Goal: Task Accomplishment & Management: Complete application form

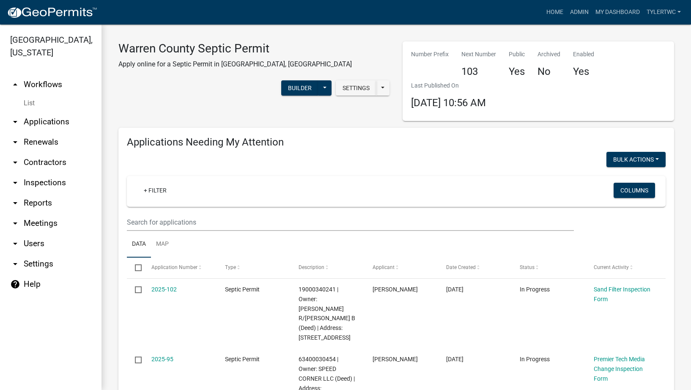
select select "2: 50"
select select "3: 100"
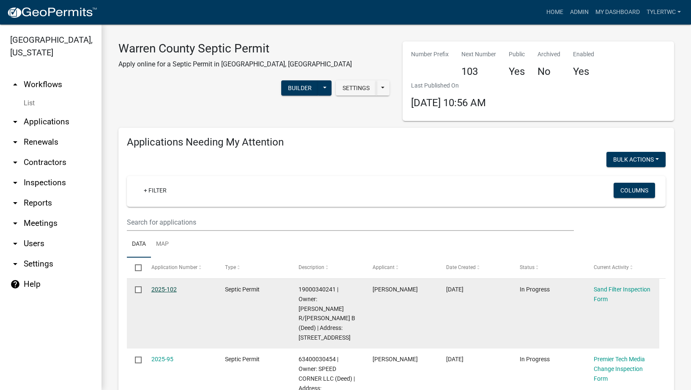
click at [163, 287] on link "2025-102" at bounding box center [163, 289] width 25 height 7
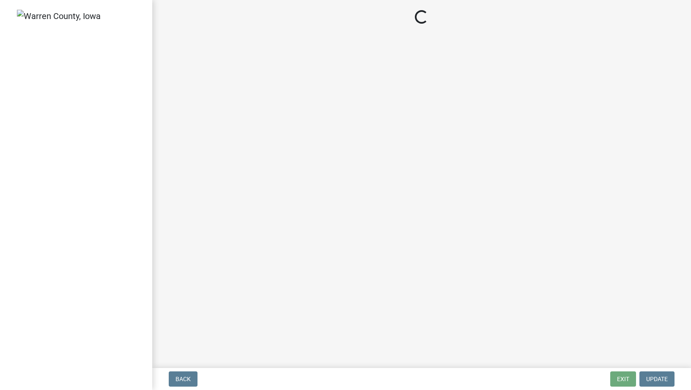
select select "712890e3-0e22-400e-a79f-3f3f8890de95"
select select "d1e22d4f-68e7-4e9d-8701-604dd084f30f"
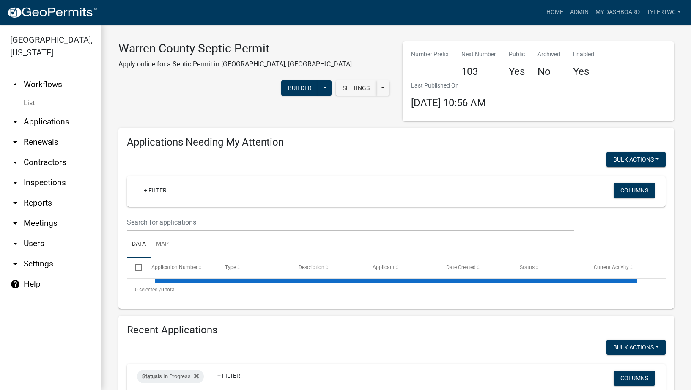
select select "2: 50"
select select "3: 100"
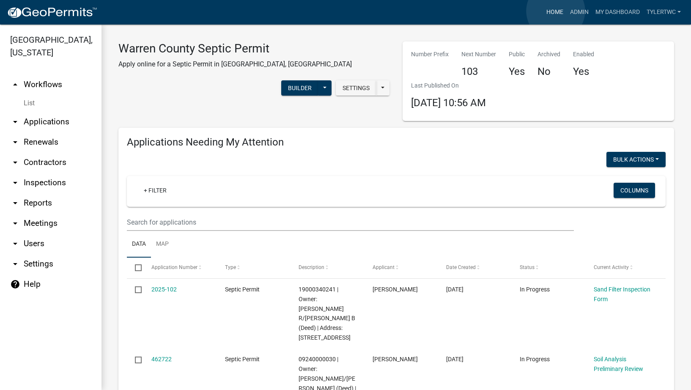
click at [555, 11] on link "Home" at bounding box center [555, 12] width 24 height 16
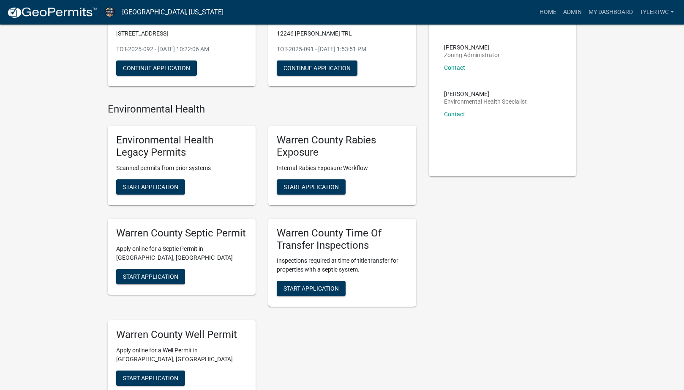
scroll to position [197, 0]
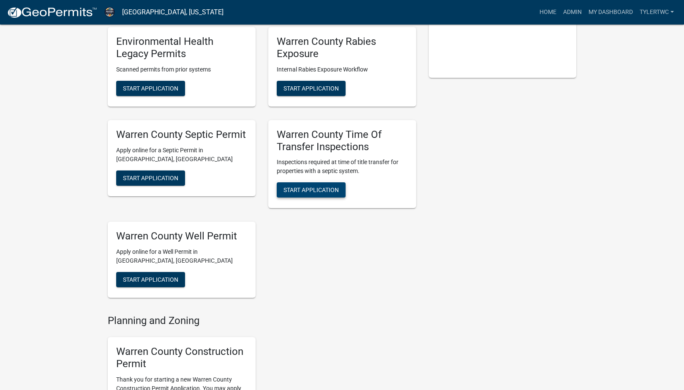
click at [317, 192] on span "Start Application" at bounding box center [311, 189] width 55 height 7
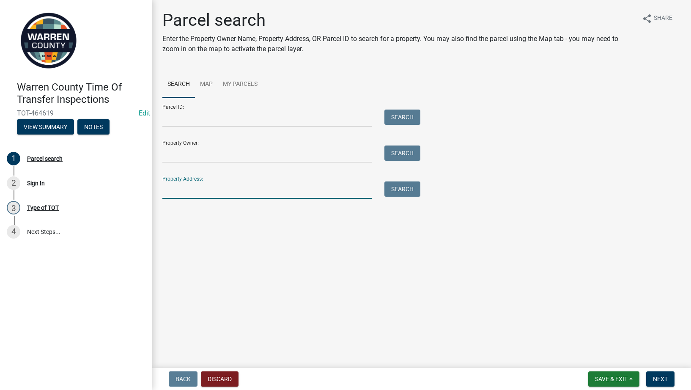
drag, startPoint x: 189, startPoint y: 190, endPoint x: 182, endPoint y: 186, distance: 7.8
click at [189, 190] on input "Property Address:" at bounding box center [266, 189] width 209 height 17
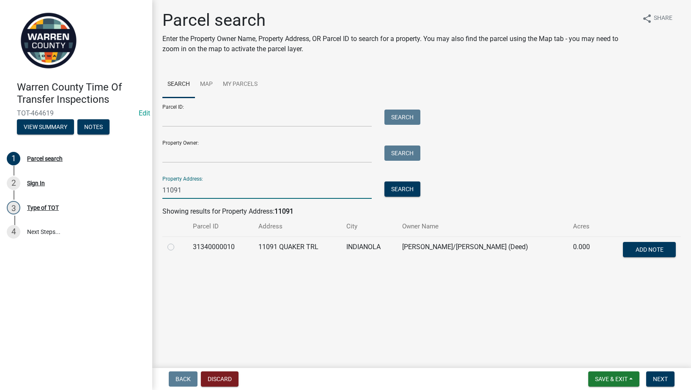
type input "11091"
click at [178, 242] on label at bounding box center [178, 242] width 0 height 0
click at [178, 246] on input "radio" at bounding box center [180, 244] width 5 height 5
radio input "true"
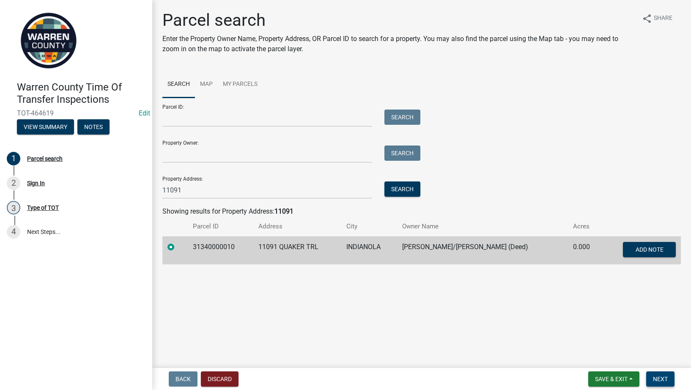
click at [663, 376] on span "Next" at bounding box center [660, 378] width 15 height 7
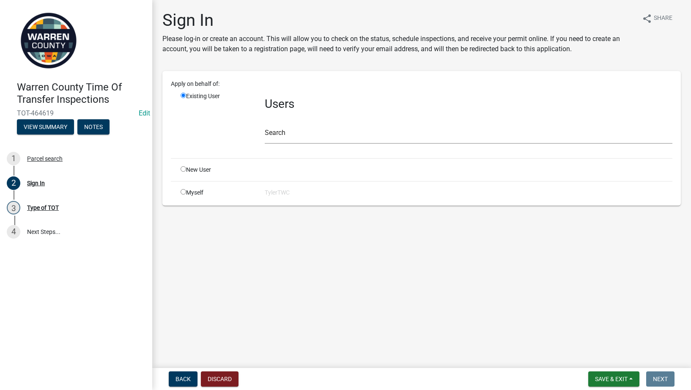
click at [186, 187] on div "Apply on behalf of: Existing User Users Search New User Myself TylerTWC" at bounding box center [421, 138] width 501 height 118
click at [186, 192] on input "radio" at bounding box center [183, 191] width 5 height 5
radio input "true"
radio input "false"
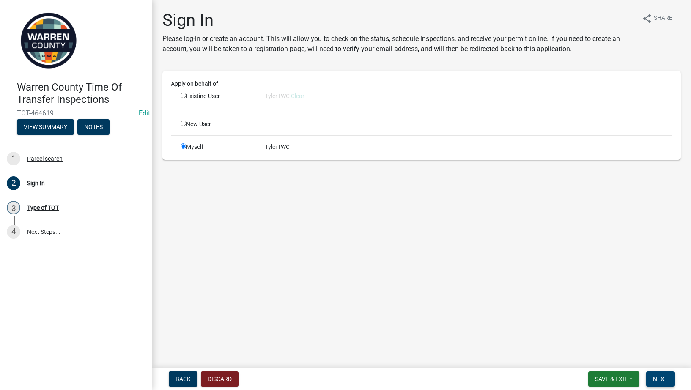
click at [665, 378] on span "Next" at bounding box center [660, 378] width 15 height 7
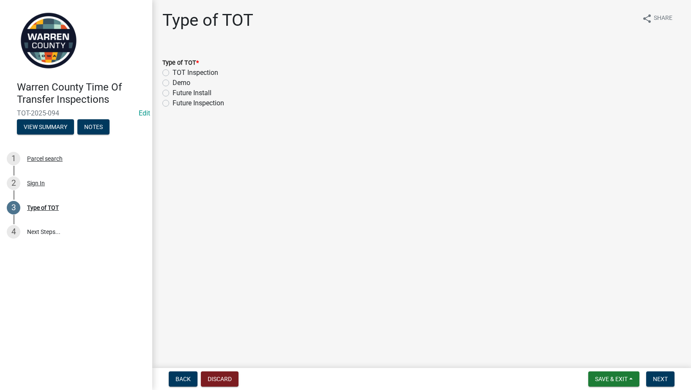
click at [172, 71] on label "TOT Inspection" at bounding box center [195, 73] width 46 height 10
click at [172, 71] on input "TOT Inspection" at bounding box center [174, 70] width 5 height 5
radio input "true"
click at [657, 377] on span "Next" at bounding box center [660, 378] width 15 height 7
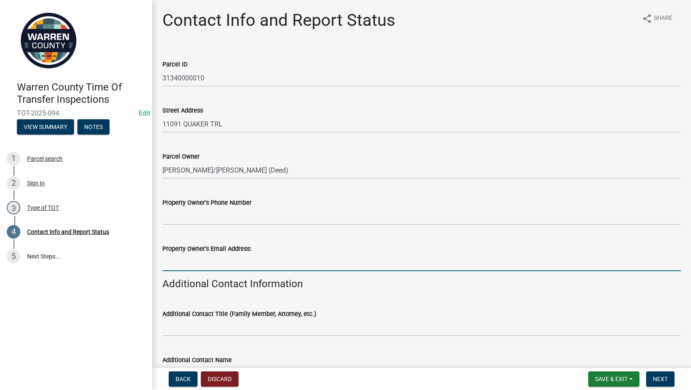
click at [225, 263] on input "Property Owner's Email Address:" at bounding box center [421, 262] width 518 height 17
paste input "[EMAIL_ADDRESS][DOMAIN_NAME]"
type input "[EMAIL_ADDRESS][DOMAIN_NAME]"
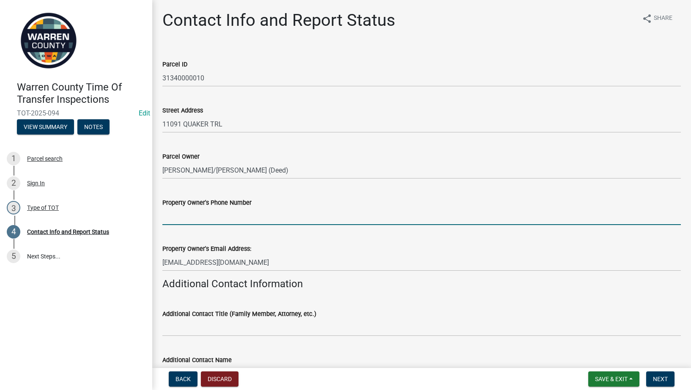
click at [212, 216] on input "Property Owner's Phone Number" at bounding box center [421, 216] width 518 height 17
paste input "[PHONE_NUMBER]"
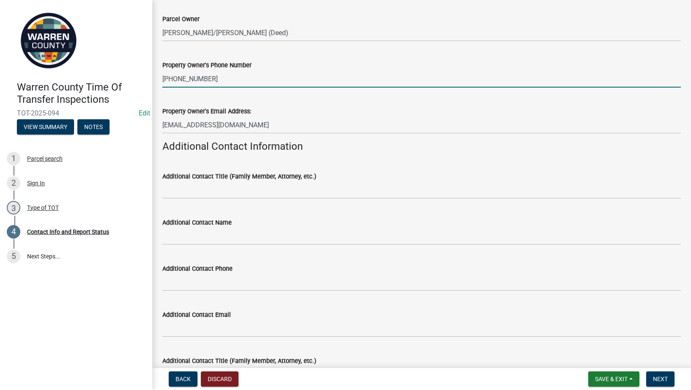
scroll to position [197, 0]
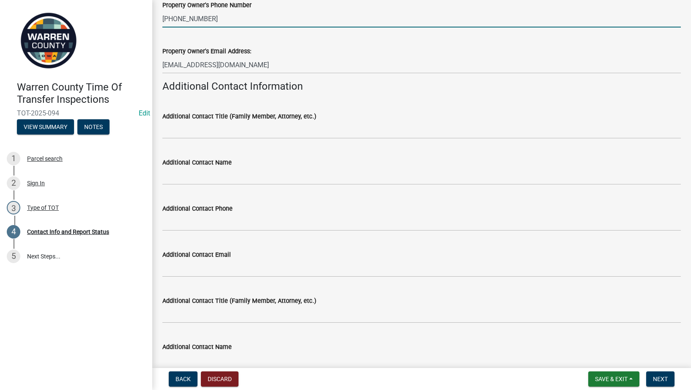
type input "[PHONE_NUMBER]"
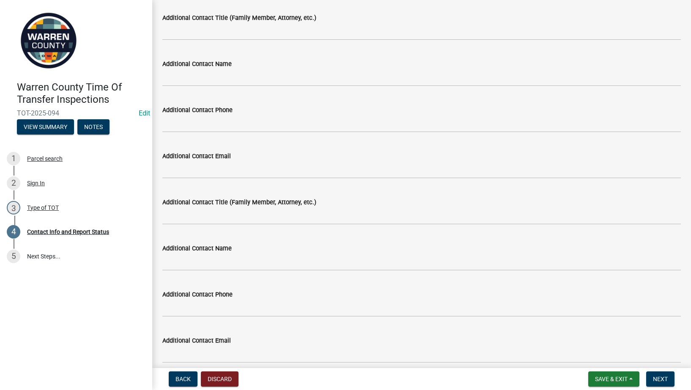
scroll to position [99, 0]
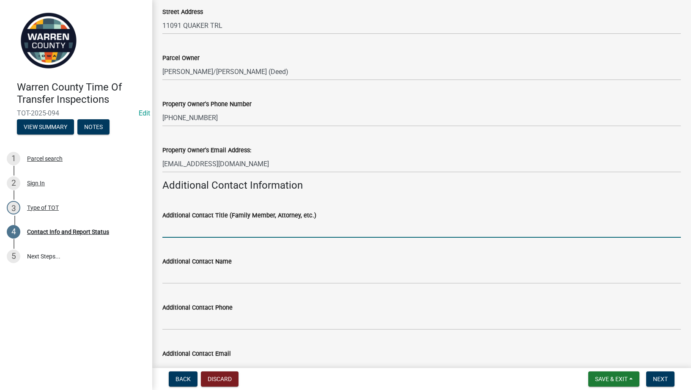
click at [209, 230] on input "Additional Contact Title (Family Member, Attorney, etc.)" at bounding box center [421, 228] width 518 height 17
type input "Realtor"
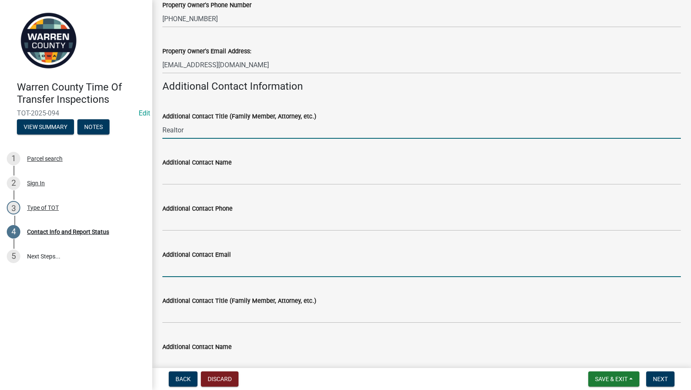
click at [216, 266] on input "Additional Contact Email" at bounding box center [421, 268] width 518 height 17
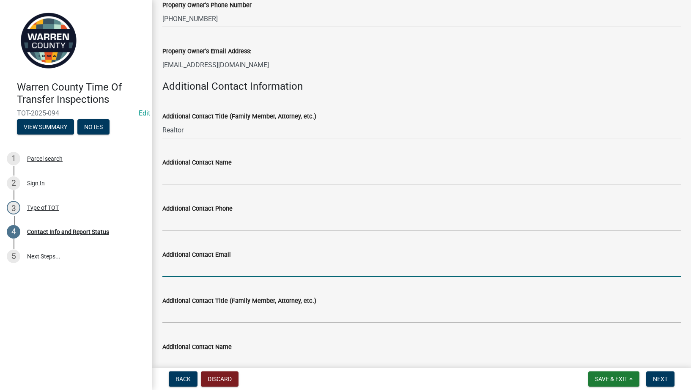
paste input "[PERSON_NAME][EMAIL_ADDRESS][DOMAIN_NAME]"
type input "[PERSON_NAME][EMAIL_ADDRESS][DOMAIN_NAME]"
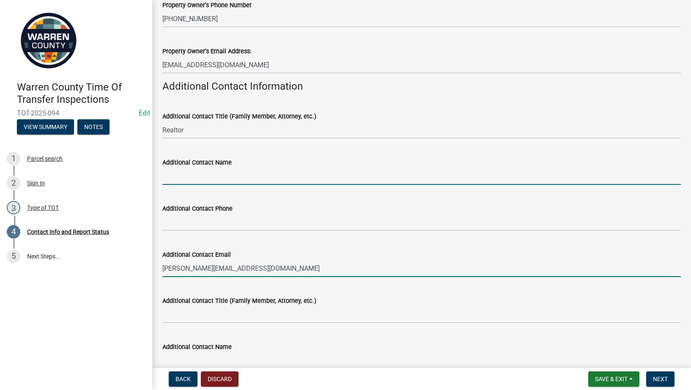
click at [188, 170] on input "Additional Contact Name" at bounding box center [421, 175] width 518 height 17
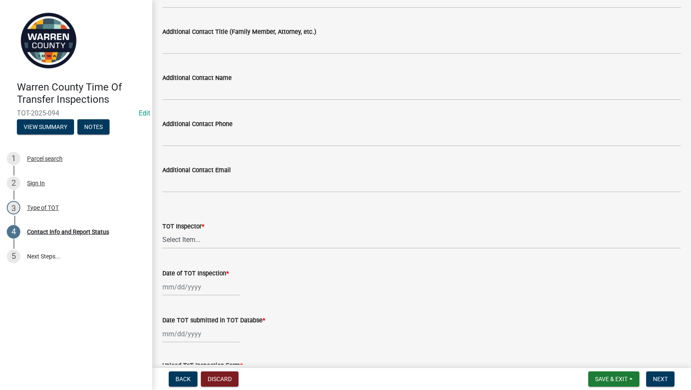
scroll to position [789, 0]
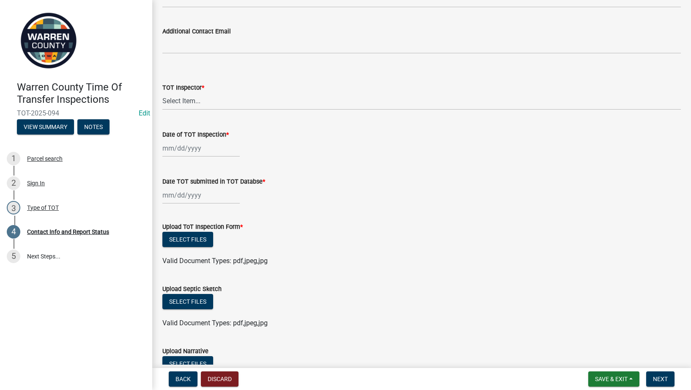
type input "[PERSON_NAME]"
click at [200, 100] on select "Select Item... [PERSON_NAME] #13190 [PERSON_NAME] #8479 [PERSON_NAME] #2007 [PE…" at bounding box center [421, 101] width 518 height 17
click at [162, 93] on select "Select Item... [PERSON_NAME] #13190 [PERSON_NAME] #8479 [PERSON_NAME] #2007 [PE…" at bounding box center [421, 101] width 518 height 17
select select "bb0a5943-fbd2-4dc2-be90-36d1aa9a9032"
click at [187, 149] on div at bounding box center [200, 148] width 77 height 17
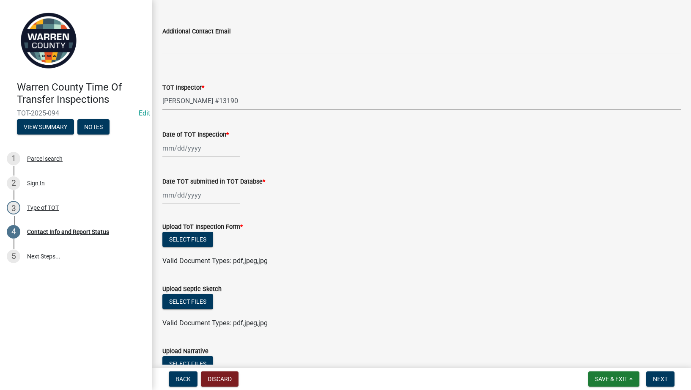
select select "8"
select select "2025"
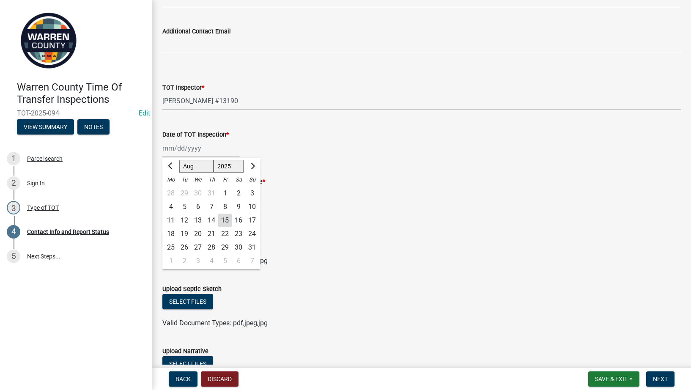
click at [213, 221] on div "14" at bounding box center [212, 220] width 14 height 14
type input "[DATE]"
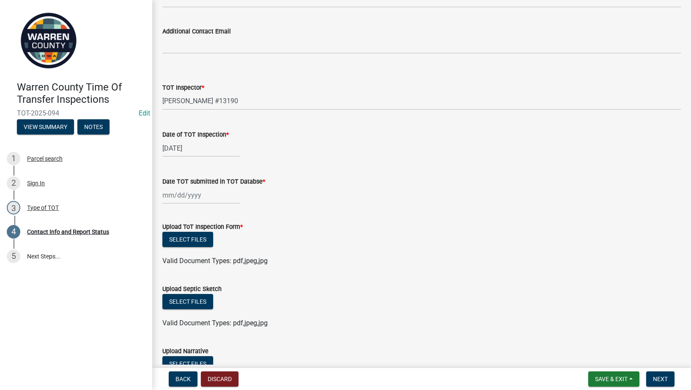
click at [197, 197] on div at bounding box center [200, 194] width 77 height 17
select select "8"
select select "2025"
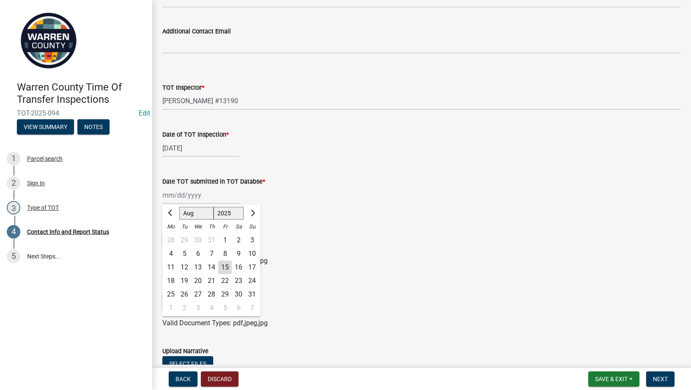
click at [209, 260] on div "7" at bounding box center [212, 254] width 14 height 14
type input "[DATE]"
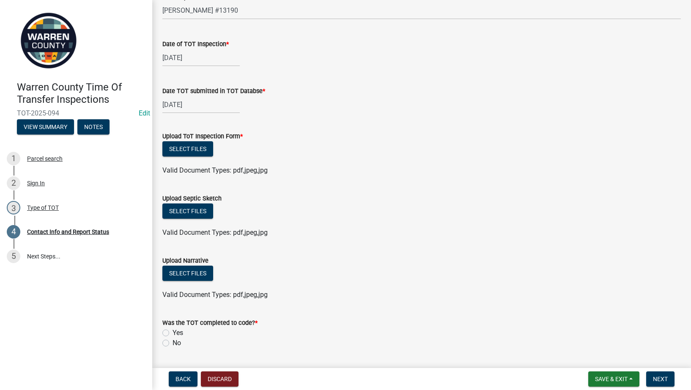
scroll to position [888, 0]
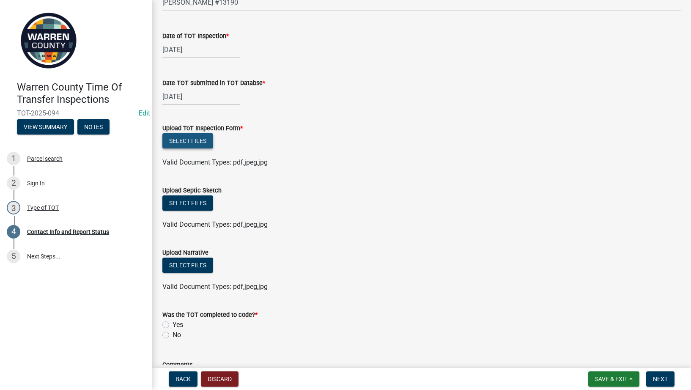
click at [199, 140] on button "Select files" at bounding box center [187, 140] width 51 height 15
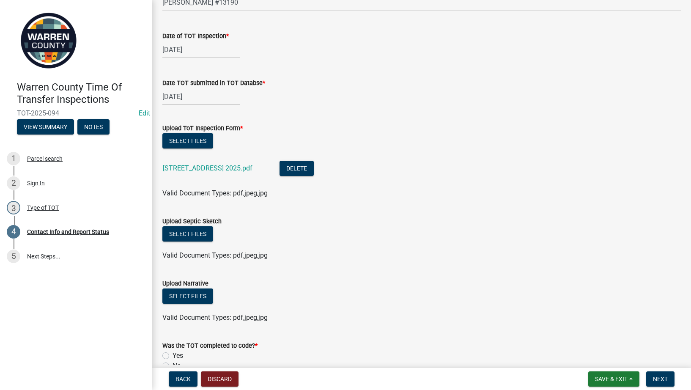
drag, startPoint x: 169, startPoint y: 356, endPoint x: 244, endPoint y: 286, distance: 103.2
click at [172, 356] on label "Yes" at bounding box center [177, 355] width 11 height 10
click at [172, 356] on input "Yes" at bounding box center [174, 352] width 5 height 5
radio input "true"
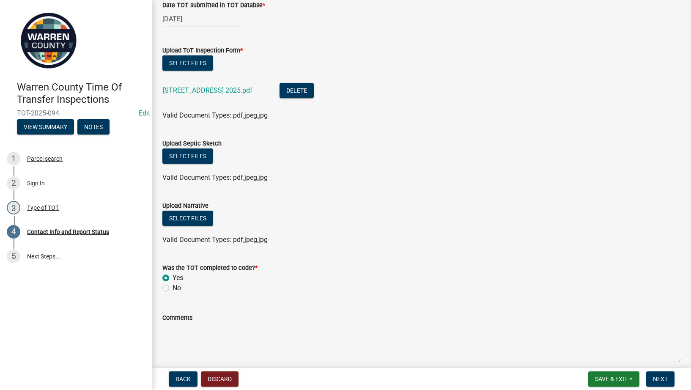
scroll to position [1003, 0]
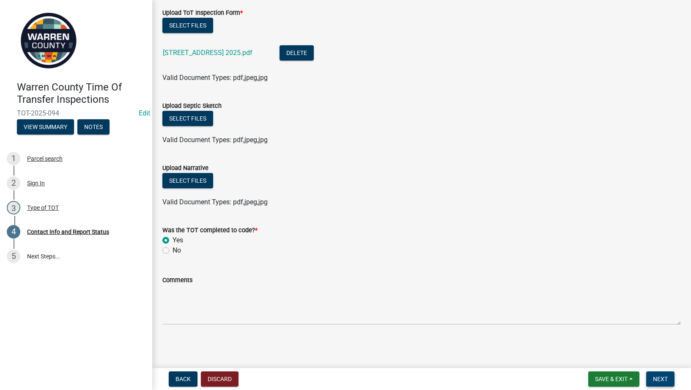
click at [662, 376] on span "Next" at bounding box center [660, 378] width 15 height 7
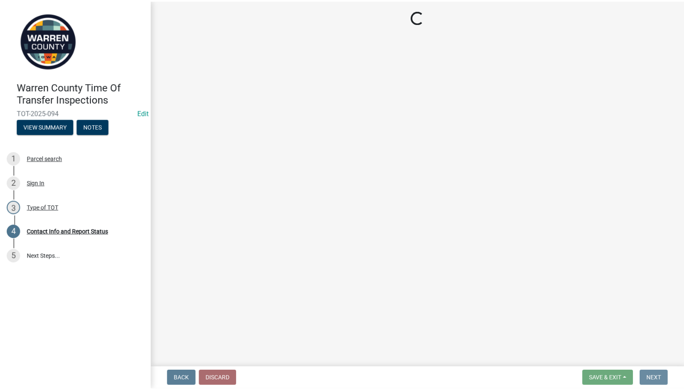
scroll to position [0, 0]
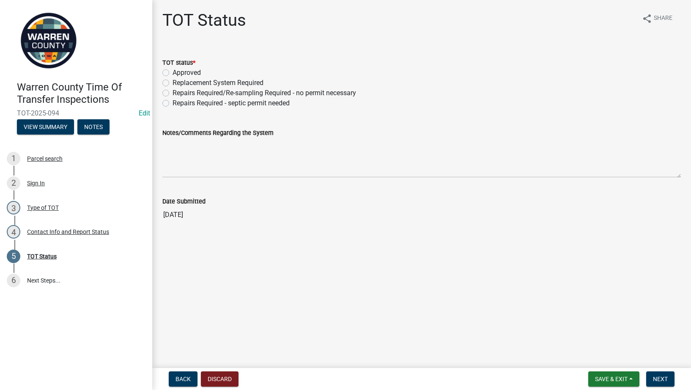
click at [172, 82] on label "Replacement System Required" at bounding box center [217, 83] width 91 height 10
click at [172, 82] on input "Replacement System Required" at bounding box center [174, 80] width 5 height 5
radio input "true"
click at [199, 153] on textarea "Notes/Comments Regarding the System" at bounding box center [421, 158] width 518 height 40
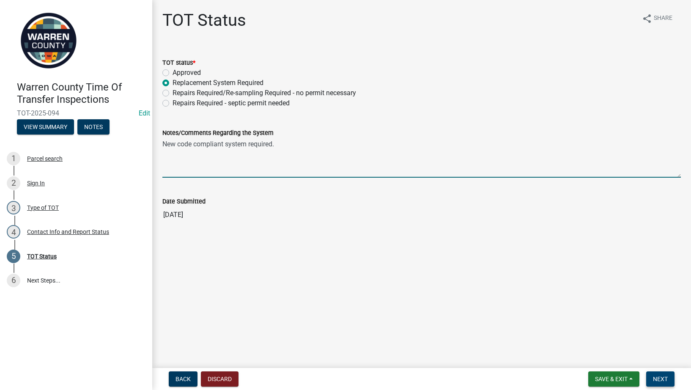
type textarea "New code compliant system required."
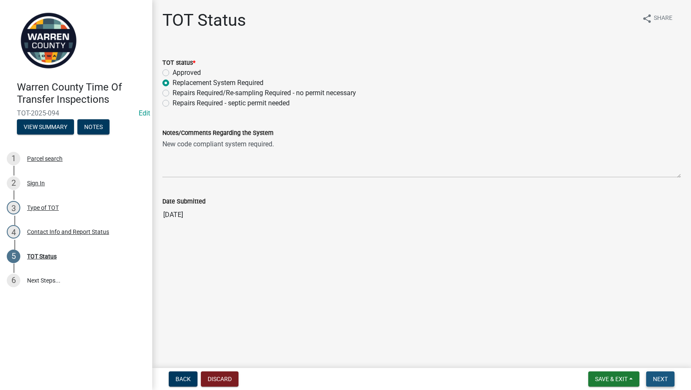
click at [663, 374] on button "Next" at bounding box center [660, 378] width 28 height 15
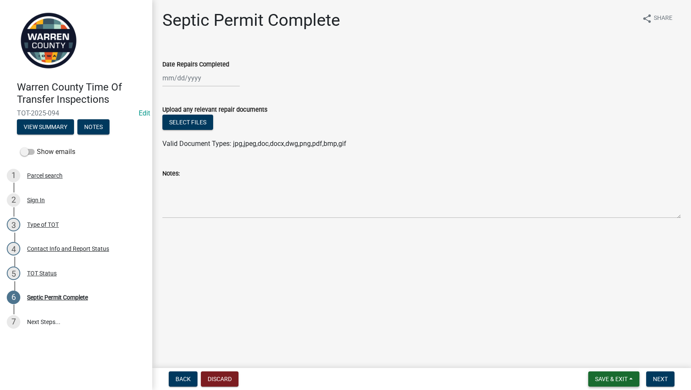
click at [610, 376] on span "Save & Exit" at bounding box center [611, 378] width 33 height 7
click at [597, 352] on button "Save & Exit" at bounding box center [606, 357] width 68 height 20
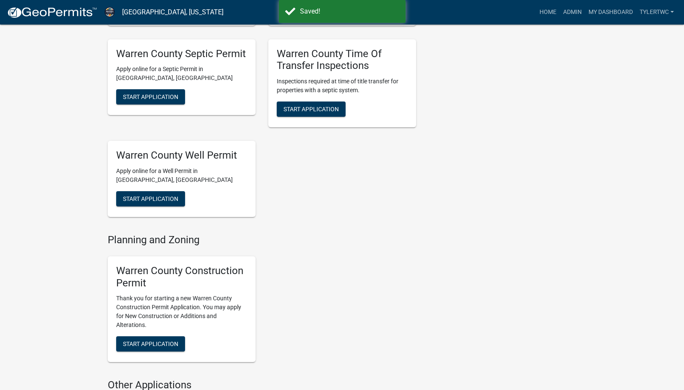
scroll to position [197, 0]
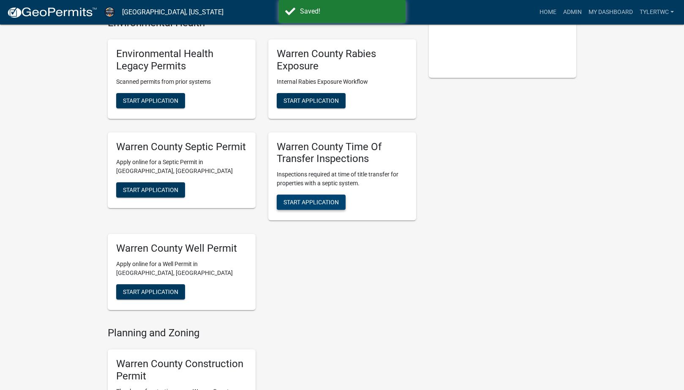
click at [321, 202] on span "Start Application" at bounding box center [311, 202] width 55 height 7
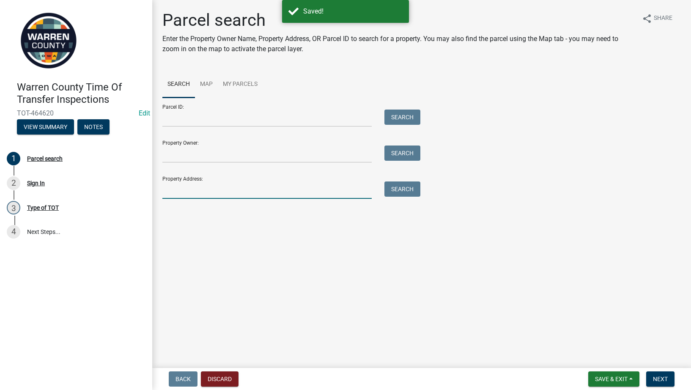
click at [188, 193] on input "Property Address:" at bounding box center [266, 189] width 209 height 17
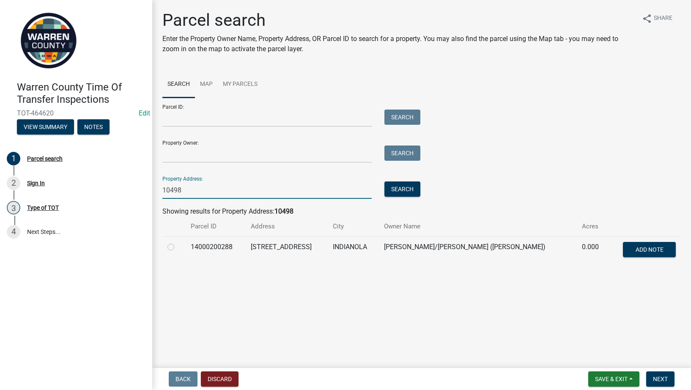
type input "10498"
click at [178, 242] on label at bounding box center [178, 242] width 0 height 0
click at [178, 247] on input "radio" at bounding box center [180, 244] width 5 height 5
radio input "true"
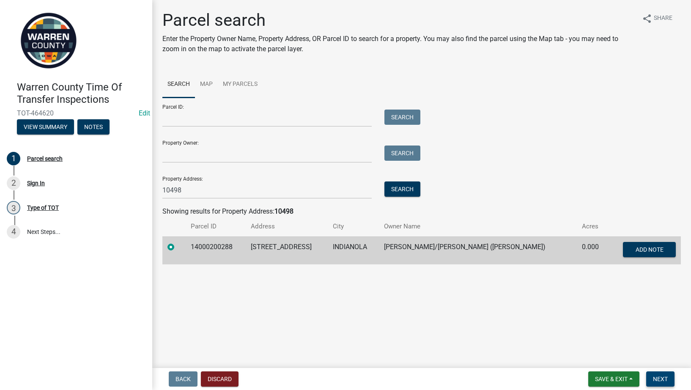
click at [656, 378] on span "Next" at bounding box center [660, 378] width 15 height 7
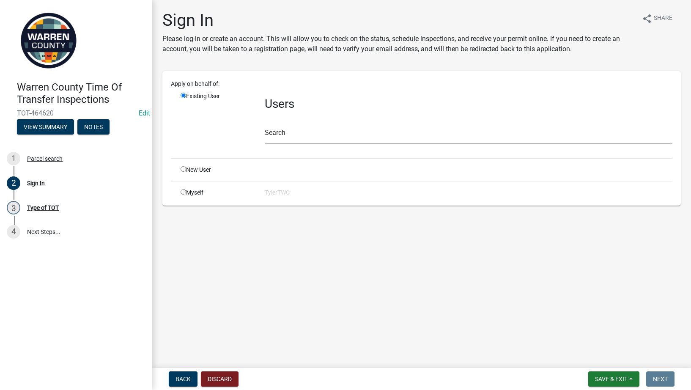
click at [184, 190] on input "radio" at bounding box center [183, 191] width 5 height 5
radio input "true"
radio input "false"
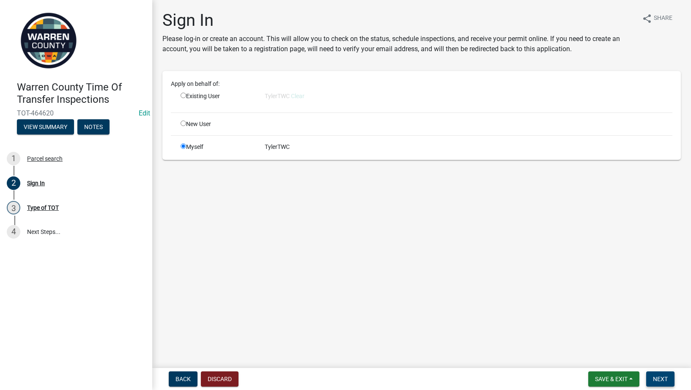
click at [660, 379] on span "Next" at bounding box center [660, 378] width 15 height 7
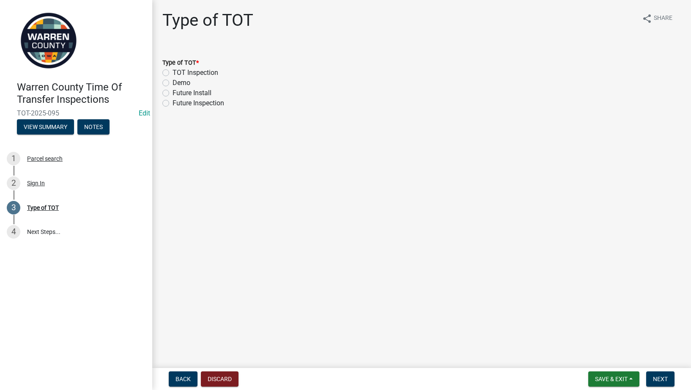
click at [172, 72] on label "TOT Inspection" at bounding box center [195, 73] width 46 height 10
click at [172, 72] on input "TOT Inspection" at bounding box center [174, 70] width 5 height 5
radio input "true"
click at [657, 375] on button "Next" at bounding box center [660, 378] width 28 height 15
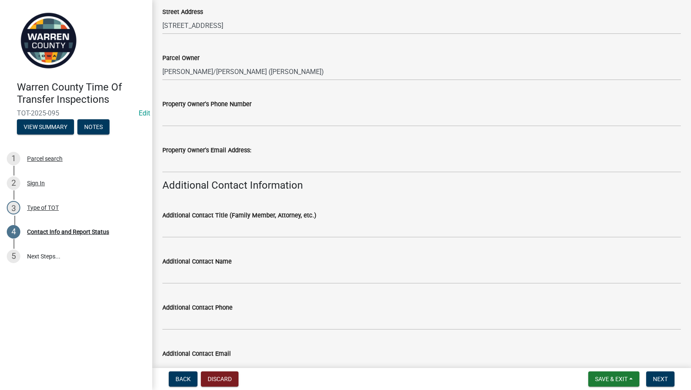
scroll to position [197, 0]
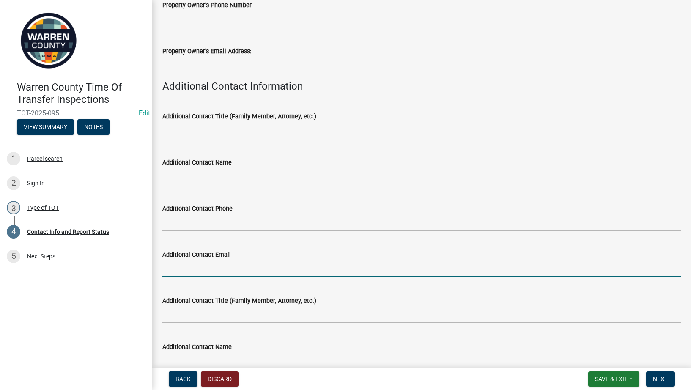
click at [211, 270] on input "Additional Contact Email" at bounding box center [421, 268] width 518 height 17
paste input "[EMAIL_ADDRESS][DOMAIN_NAME]"
type input "[EMAIL_ADDRESS][DOMAIN_NAME]"
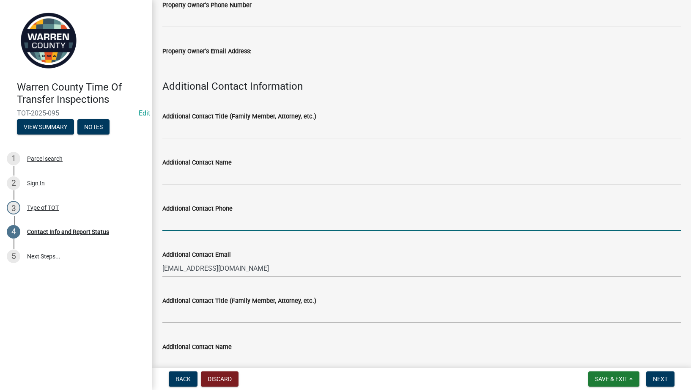
click at [216, 221] on input "Additional Contact Phone" at bounding box center [421, 221] width 518 height 17
paste input "[PHONE_NUMBER]"
type input "[PHONE_NUMBER]"
drag, startPoint x: 210, startPoint y: 222, endPoint x: 149, endPoint y: 225, distance: 60.9
click at [149, 225] on div "Warren County Time Of Transfer Inspections TOT-2025-095 Edit View Summary Notes…" at bounding box center [345, 195] width 691 height 390
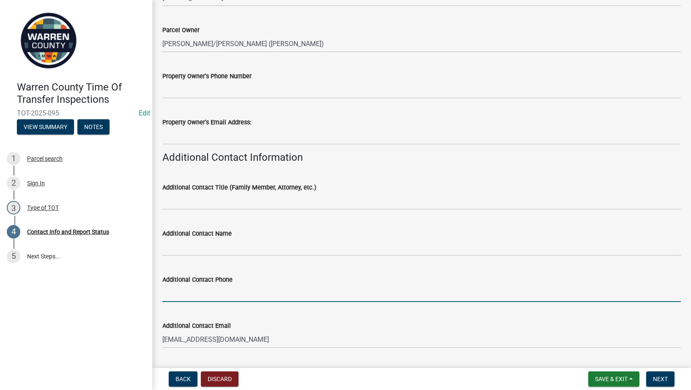
scroll to position [99, 0]
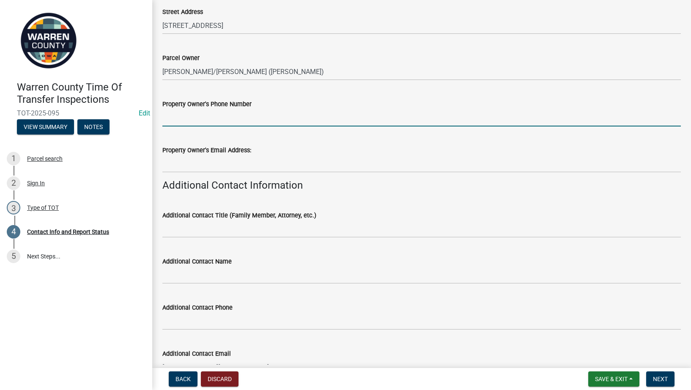
click at [219, 115] on input "Property Owner's Phone Number" at bounding box center [421, 117] width 518 height 17
paste input "[PHONE_NUMBER]"
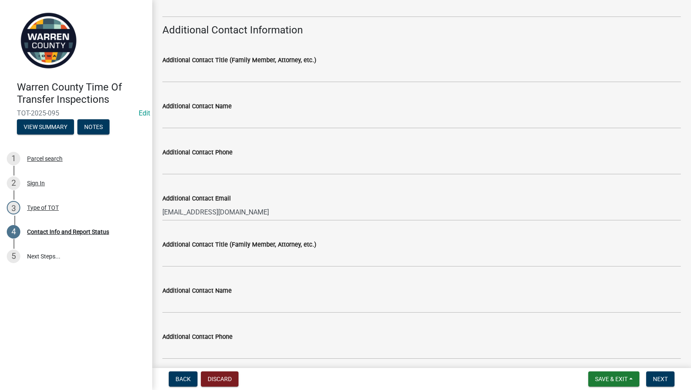
scroll to position [296, 0]
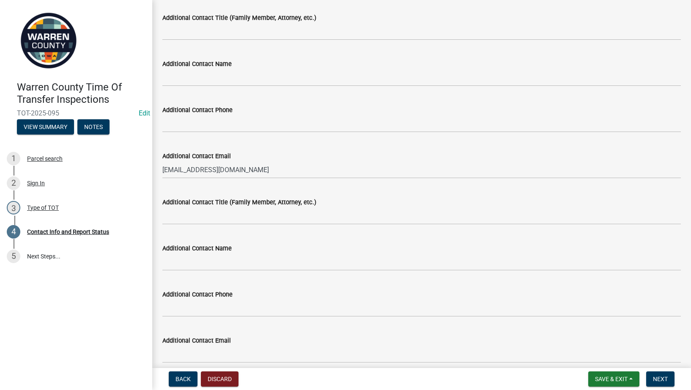
type input "[PHONE_NUMBER]"
click at [216, 167] on input "[EMAIL_ADDRESS][DOMAIN_NAME]" at bounding box center [421, 169] width 518 height 17
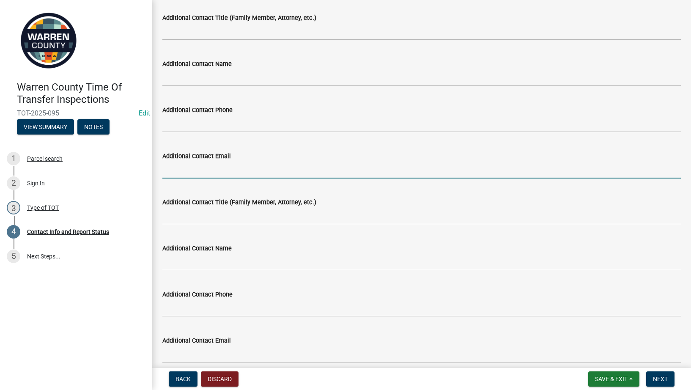
scroll to position [0, 0]
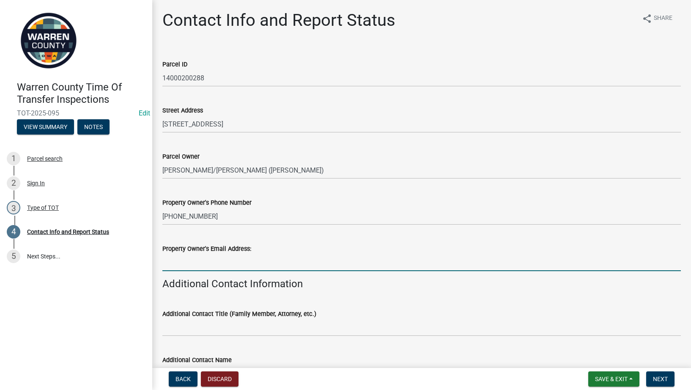
click at [196, 261] on input "Property Owner's Email Address:" at bounding box center [421, 262] width 518 height 17
paste input "[EMAIL_ADDRESS][DOMAIN_NAME]"
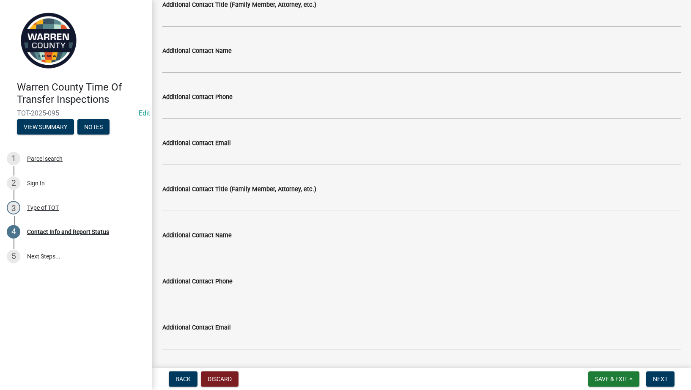
scroll to position [690, 0]
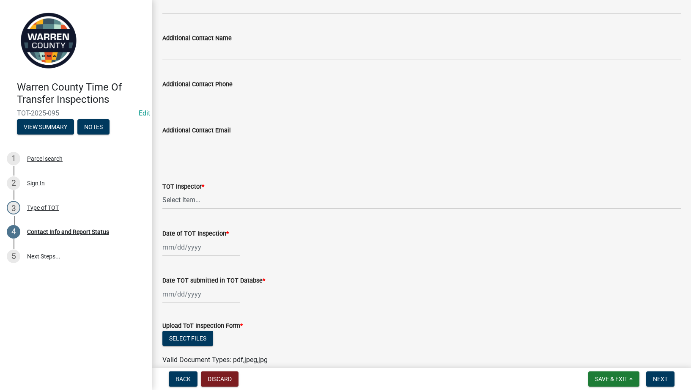
type input "[EMAIL_ADDRESS][DOMAIN_NAME]"
click at [197, 198] on select "Select Item... [PERSON_NAME] #13190 [PERSON_NAME] #8479 [PERSON_NAME] #2007 [PE…" at bounding box center [421, 200] width 518 height 17
click at [162, 192] on select "Select Item... [PERSON_NAME] #13190 [PERSON_NAME] #8479 [PERSON_NAME] #2007 [PE…" at bounding box center [421, 200] width 518 height 17
select select "147d66a1-3ba2-4e16-8965-85022ebdf561"
click at [192, 245] on div at bounding box center [200, 246] width 77 height 17
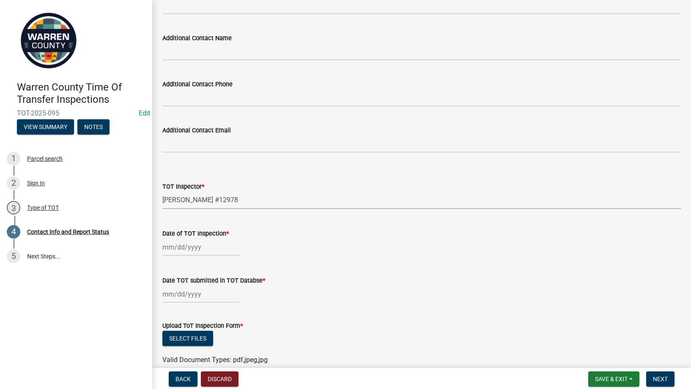
select select "8"
select select "2025"
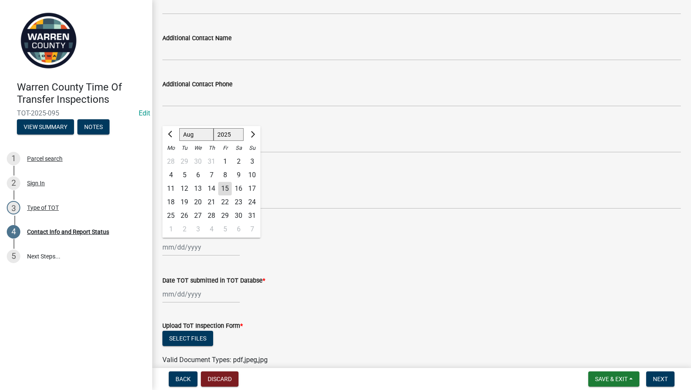
click at [226, 183] on div "15" at bounding box center [225, 189] width 14 height 14
type input "[DATE]"
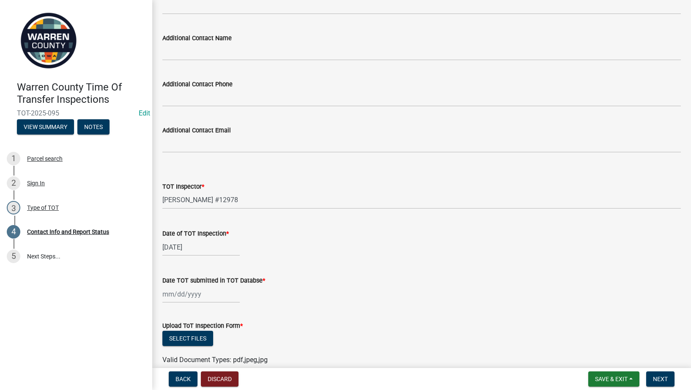
click at [165, 296] on div at bounding box center [200, 293] width 77 height 17
select select "8"
select select "2025"
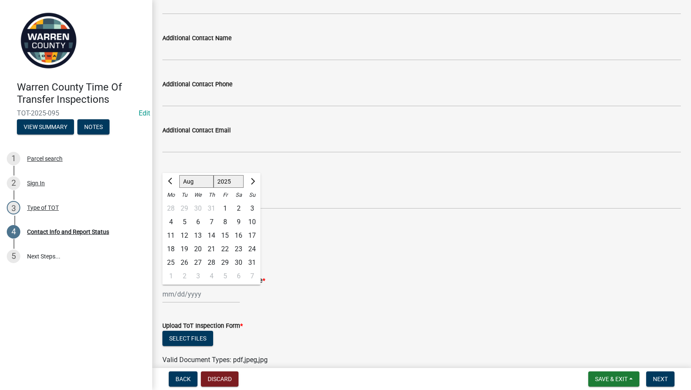
click at [322, 224] on div "Date of TOT Inspection * [DATE]" at bounding box center [421, 235] width 518 height 39
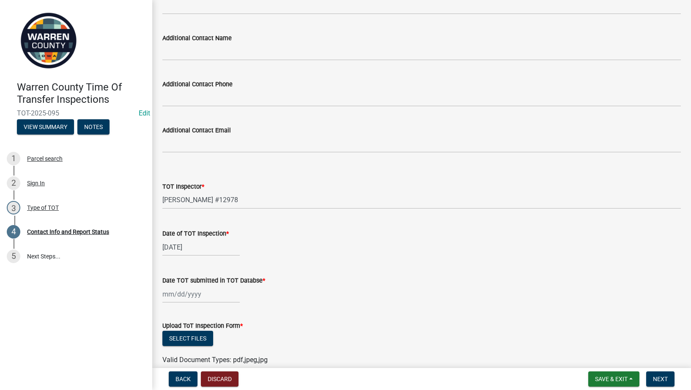
click at [192, 295] on div at bounding box center [200, 293] width 77 height 17
select select "8"
select select "2025"
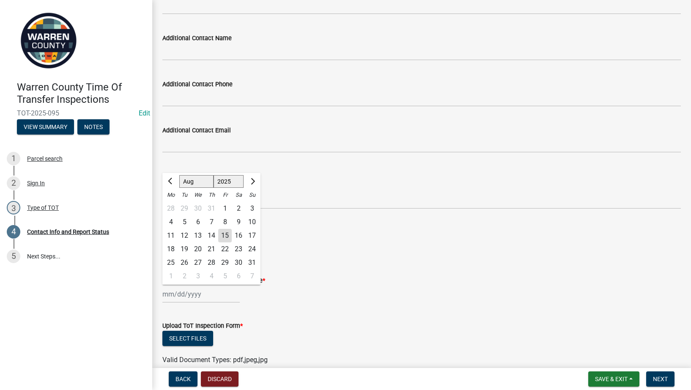
click at [227, 234] on div "15" at bounding box center [225, 236] width 14 height 14
type input "[DATE]"
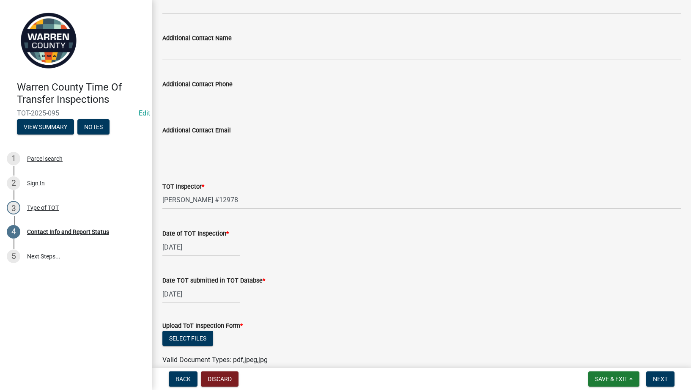
click at [299, 267] on div "Date TOT submitted in TOT Databse * [DATE]" at bounding box center [421, 282] width 518 height 39
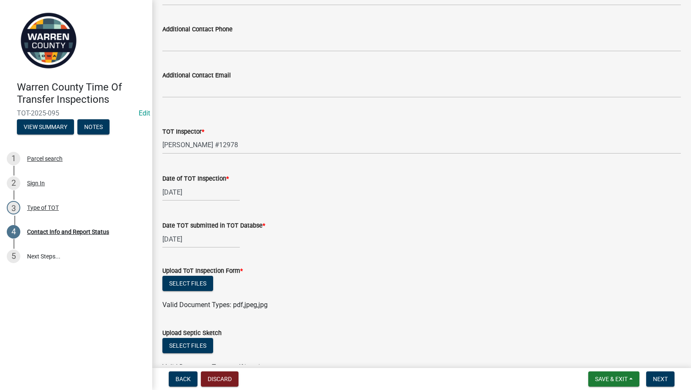
scroll to position [789, 0]
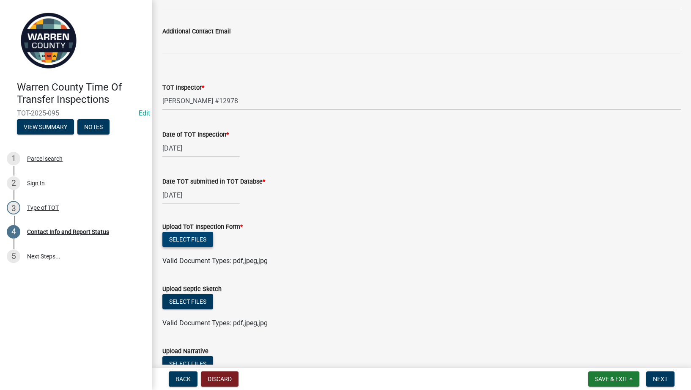
click at [197, 240] on button "Select files" at bounding box center [187, 239] width 51 height 15
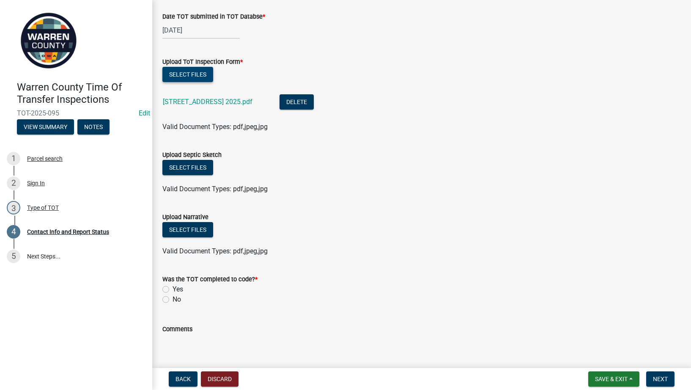
scroll to position [1003, 0]
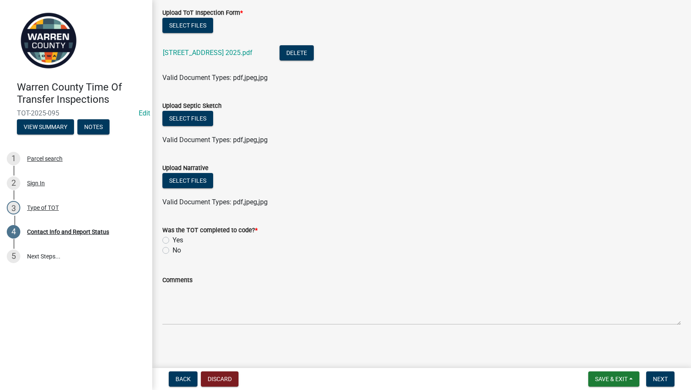
click at [172, 239] on label "Yes" at bounding box center [177, 240] width 11 height 10
click at [172, 239] on input "Yes" at bounding box center [174, 237] width 5 height 5
radio input "true"
click at [652, 376] on button "Next" at bounding box center [660, 378] width 28 height 15
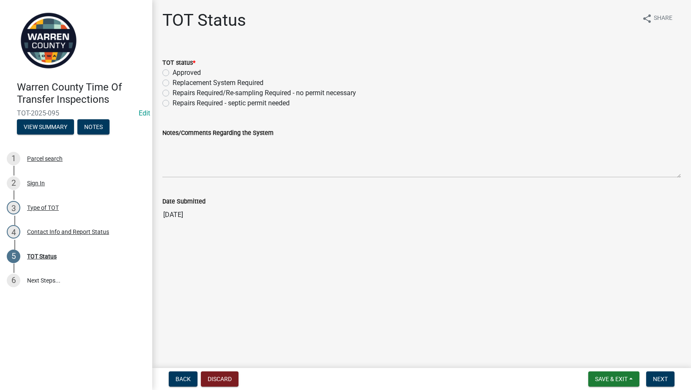
click at [172, 102] on label "Repairs Required - septic permit needed" at bounding box center [230, 103] width 117 height 10
click at [172, 102] on input "Repairs Required - septic permit needed" at bounding box center [174, 100] width 5 height 5
radio input "true"
click at [192, 152] on textarea "Notes/Comments Regarding the System" at bounding box center [421, 158] width 518 height 40
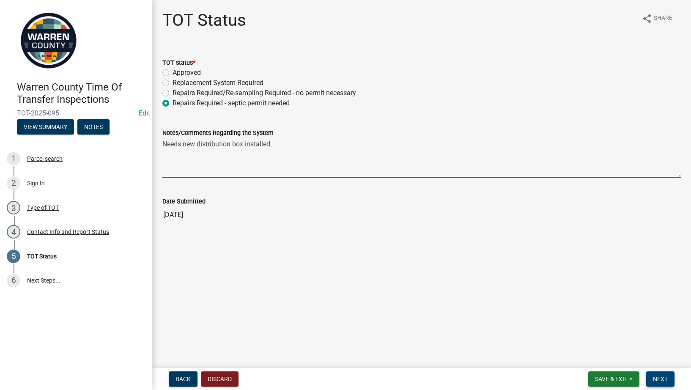
type textarea "Needs new distribution box installed."
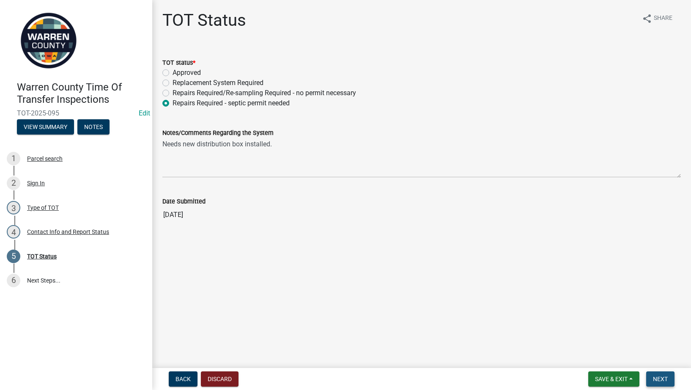
click at [664, 377] on span "Next" at bounding box center [660, 378] width 15 height 7
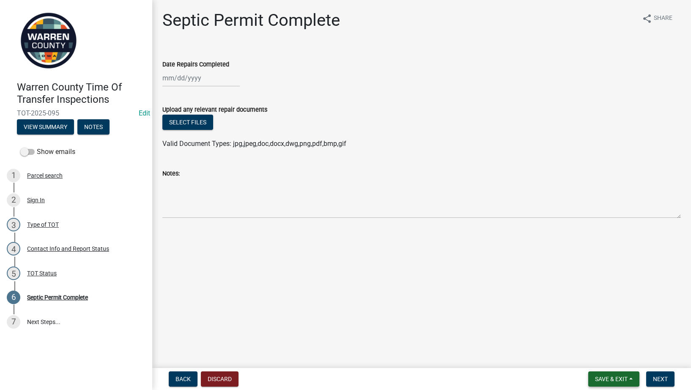
click at [621, 375] on button "Save & Exit" at bounding box center [613, 378] width 51 height 15
click at [597, 354] on button "Save & Exit" at bounding box center [606, 357] width 68 height 20
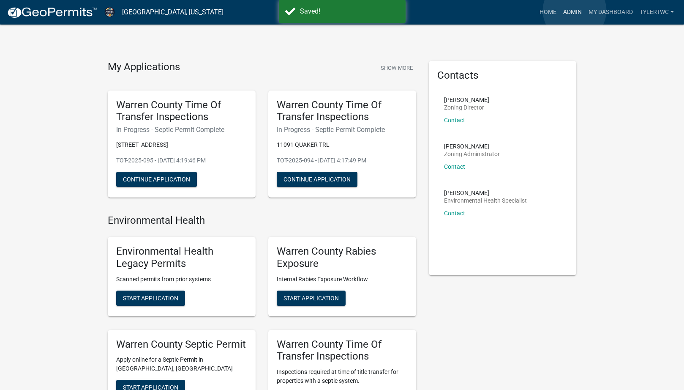
click at [575, 11] on link "Admin" at bounding box center [572, 12] width 25 height 16
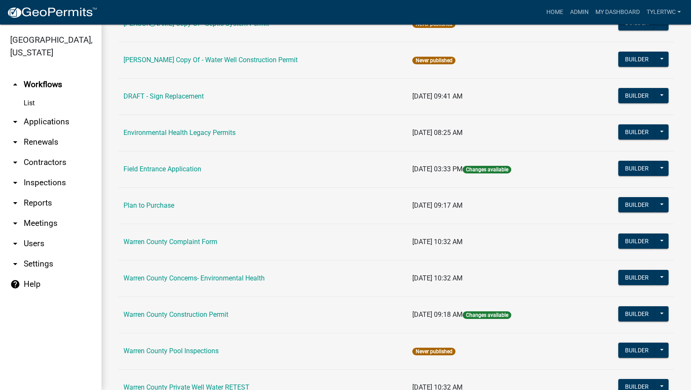
scroll to position [493, 0]
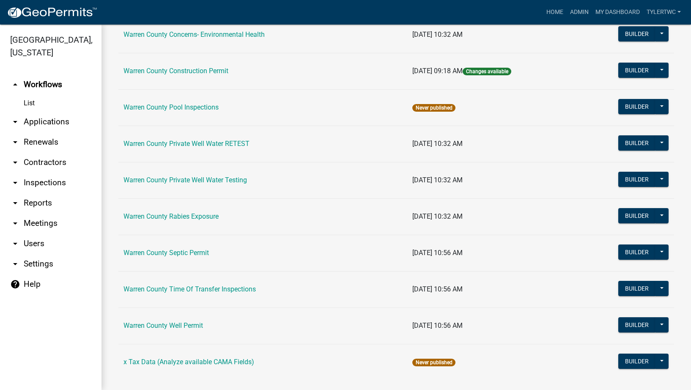
click at [161, 252] on link "Warren County Septic Permit" at bounding box center [165, 253] width 85 height 8
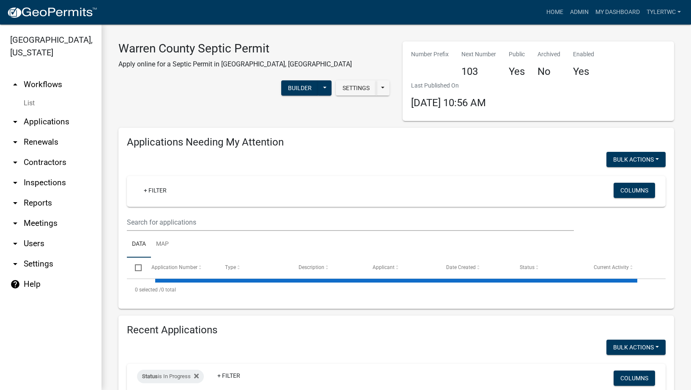
select select "2: 50"
select select "3: 100"
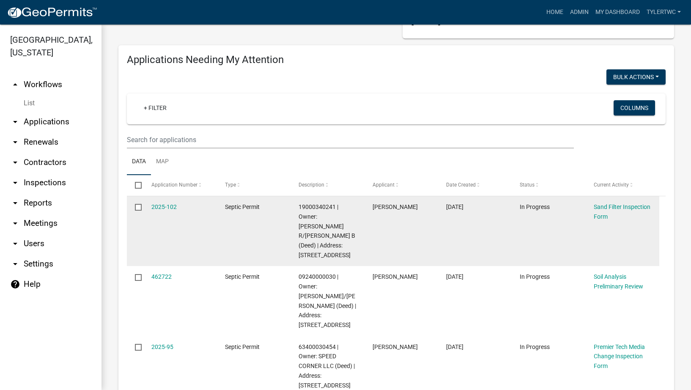
scroll to position [99, 0]
